Goal: Task Accomplishment & Management: Use online tool/utility

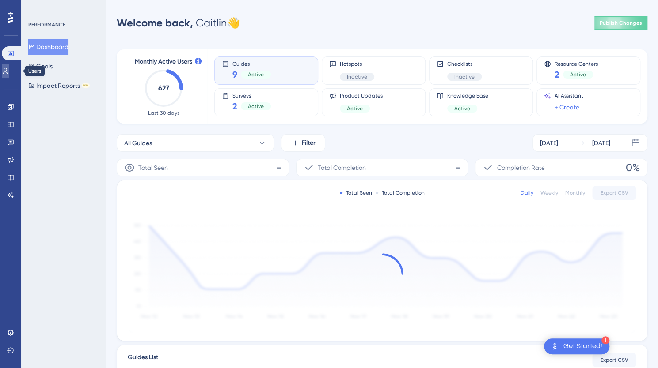
click at [8, 69] on icon at bounding box center [5, 71] width 7 height 7
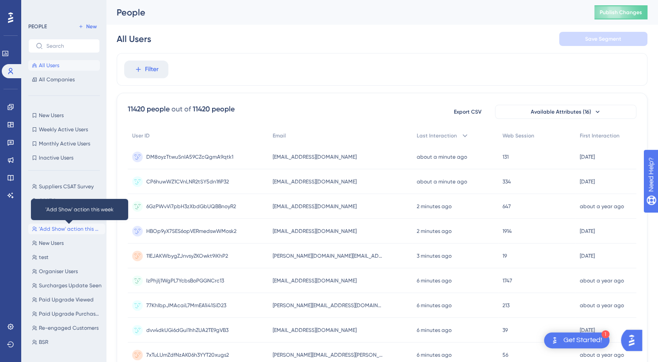
click at [60, 227] on span "'Add Show' action this week" at bounding box center [70, 228] width 63 height 7
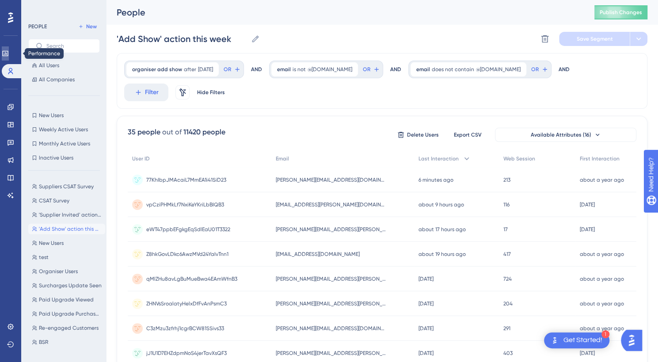
click at [9, 47] on link at bounding box center [5, 53] width 7 height 14
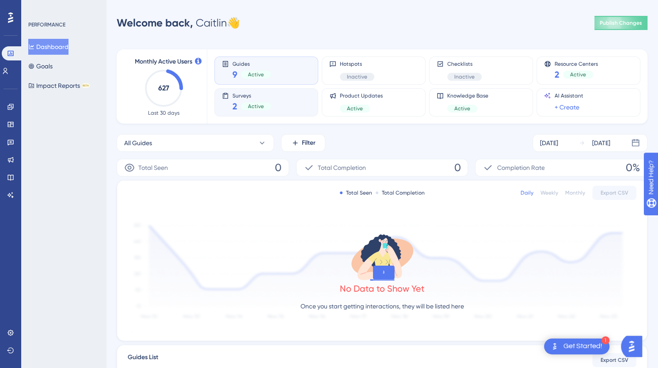
click at [270, 110] on div "Active" at bounding box center [256, 107] width 30 height 8
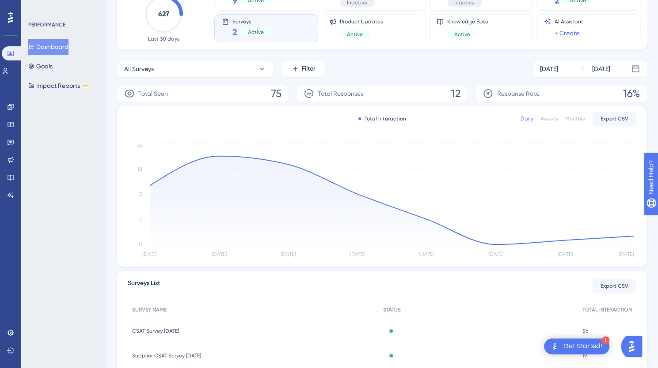
scroll to position [131, 0]
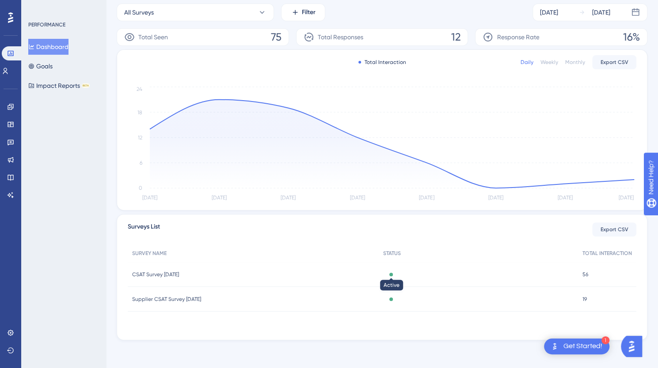
click at [393, 275] on div at bounding box center [391, 275] width 4 height 4
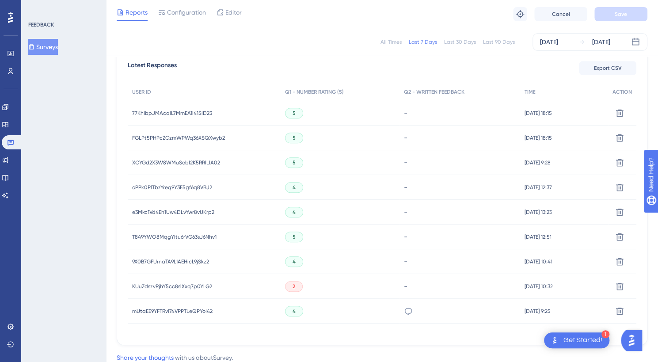
scroll to position [255, 0]
